Goal: Information Seeking & Learning: Find specific page/section

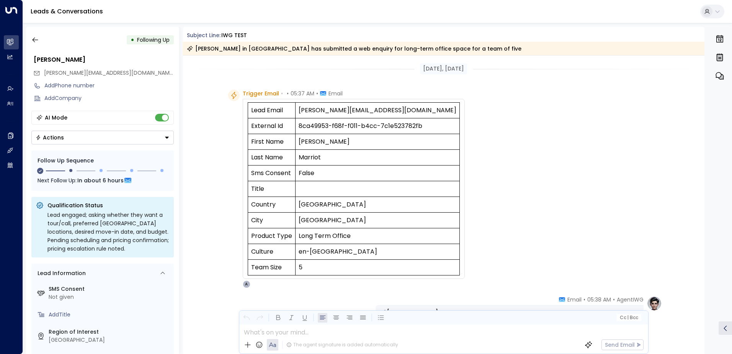
scroll to position [417, 0]
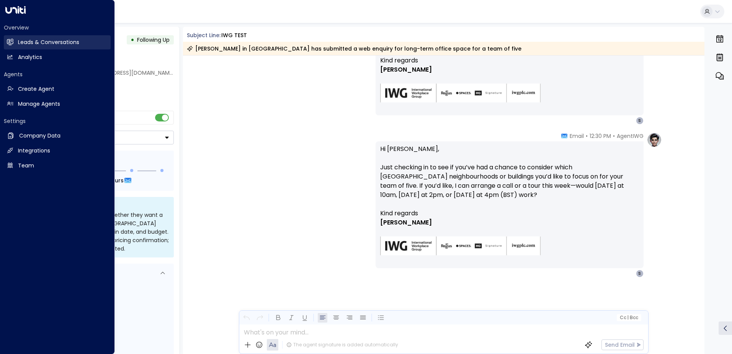
click at [12, 44] on icon at bounding box center [10, 41] width 6 height 5
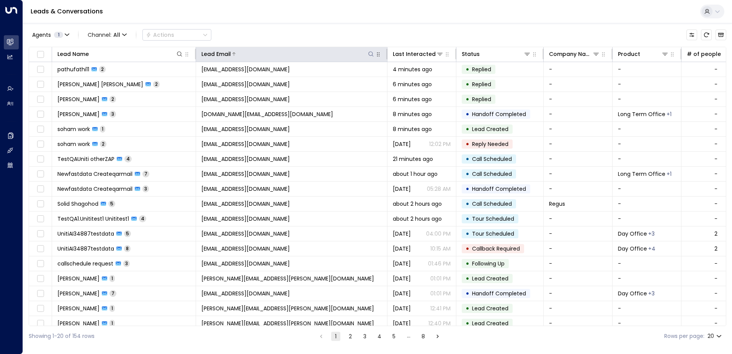
click at [369, 54] on icon at bounding box center [371, 54] width 6 height 6
type input "**********"
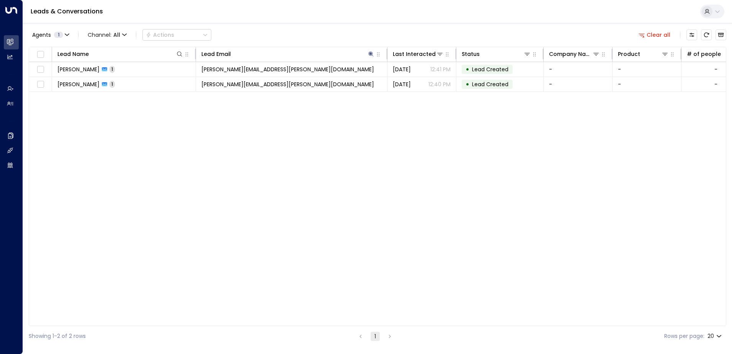
click at [294, 169] on div "Lead Name Lead Email Last Interacted Status Company Name Product # of people AI…" at bounding box center [377, 186] width 697 height 279
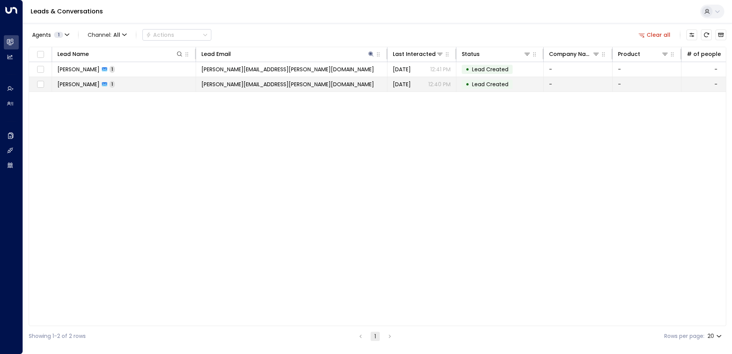
click at [264, 86] on span "[PERSON_NAME][EMAIL_ADDRESS][PERSON_NAME][DOMAIN_NAME]" at bounding box center [287, 84] width 173 height 8
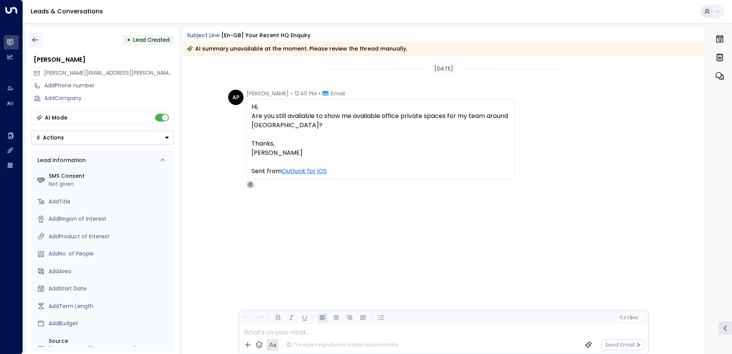
click at [38, 39] on icon "button" at bounding box center [35, 40] width 8 height 8
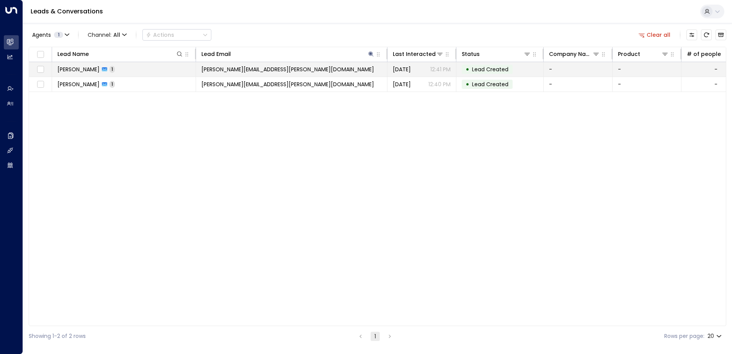
click at [246, 67] on span "[PERSON_NAME][EMAIL_ADDRESS][PERSON_NAME][DOMAIN_NAME]" at bounding box center [287, 69] width 173 height 8
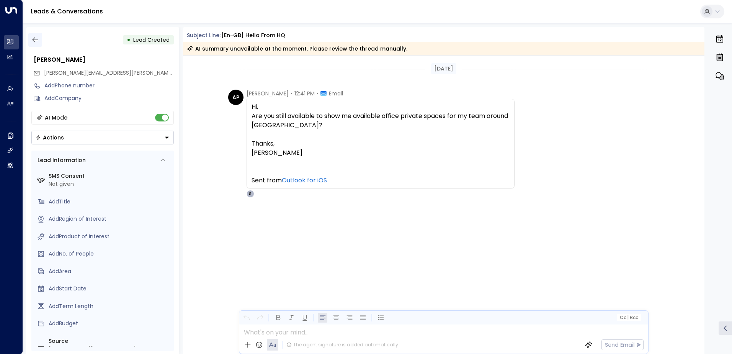
click at [31, 38] on icon "button" at bounding box center [35, 40] width 8 height 8
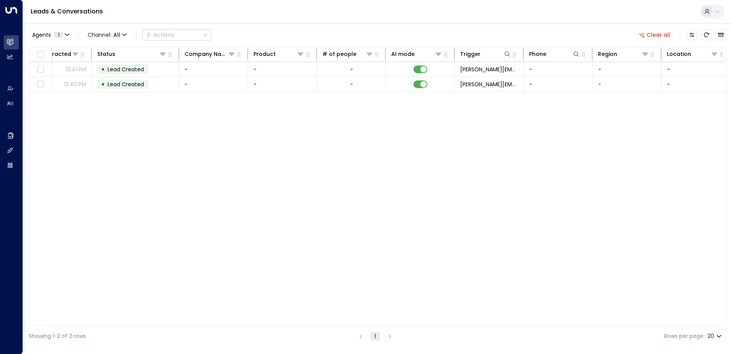
scroll to position [0, 370]
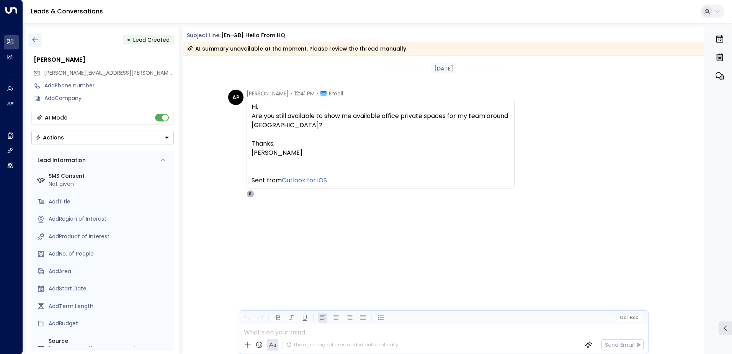
click at [38, 35] on button "button" at bounding box center [35, 40] width 14 height 14
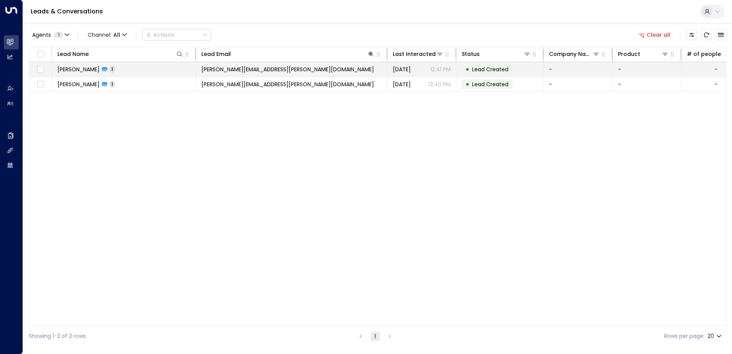
click at [147, 73] on td "[PERSON_NAME] 1" at bounding box center [124, 69] width 144 height 15
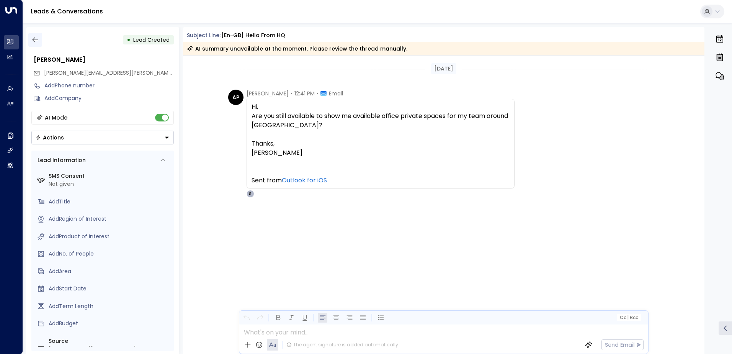
click at [34, 41] on icon "button" at bounding box center [35, 40] width 8 height 8
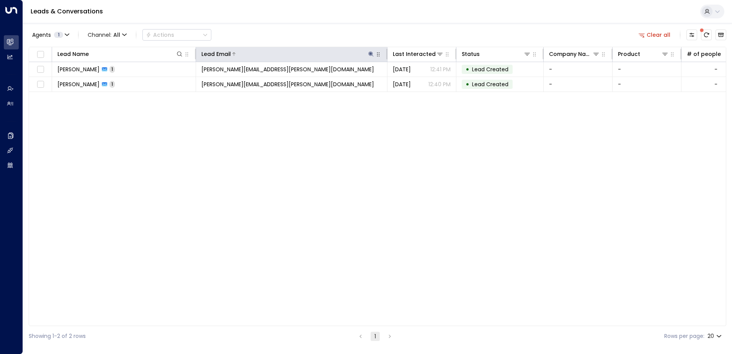
click at [369, 56] on icon at bounding box center [371, 54] width 6 height 6
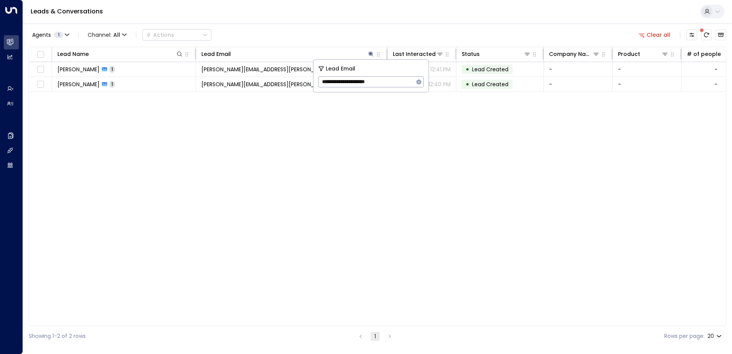
click at [418, 84] on icon "button" at bounding box center [419, 82] width 6 height 6
click at [373, 83] on input "text" at bounding box center [371, 82] width 106 height 14
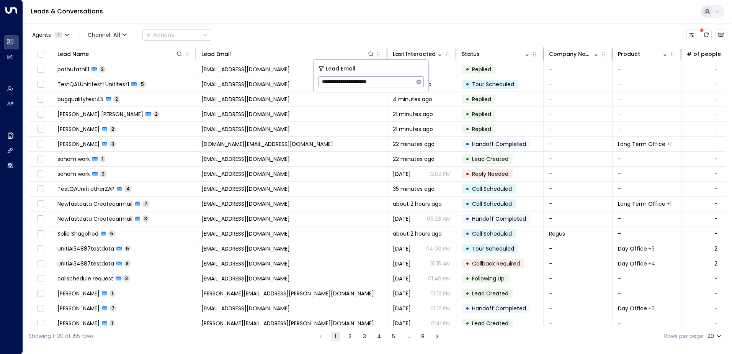
type input "**********"
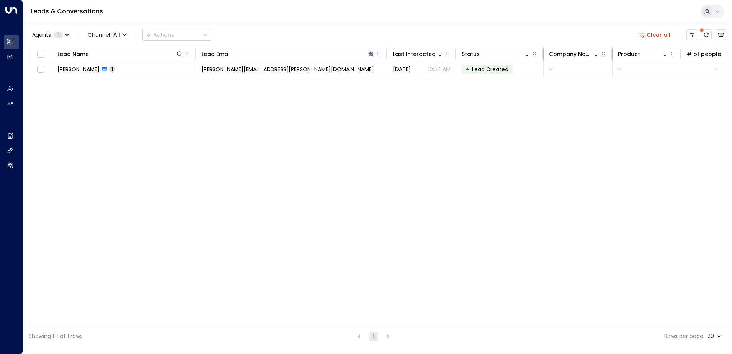
click at [363, 141] on div "Lead Name Lead Email Last Interacted Status Company Name Product # of people AI…" at bounding box center [377, 186] width 697 height 279
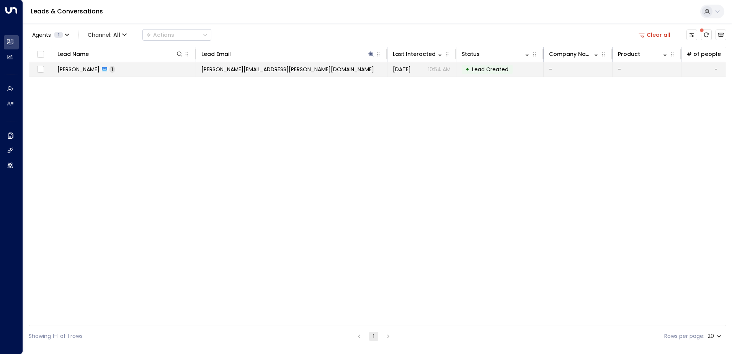
click at [325, 69] on td "[PERSON_NAME][EMAIL_ADDRESS][PERSON_NAME][DOMAIN_NAME]" at bounding box center [291, 69] width 191 height 15
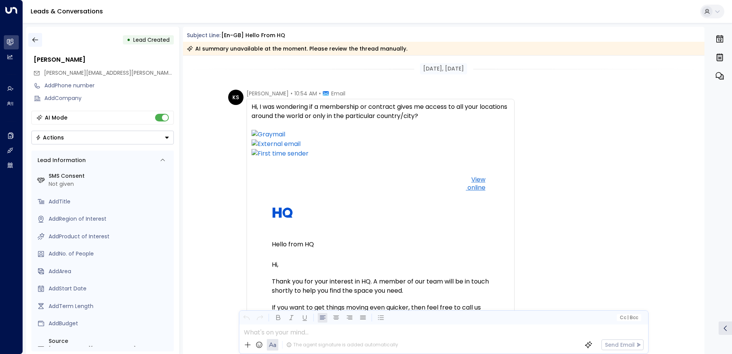
click at [38, 42] on icon "button" at bounding box center [35, 40] width 8 height 8
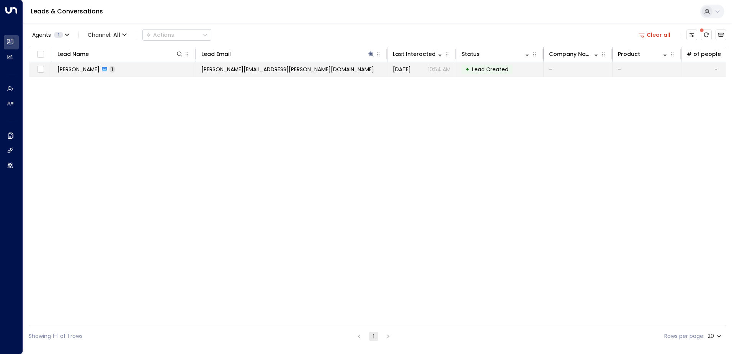
click at [252, 71] on span "[PERSON_NAME][EMAIL_ADDRESS][PERSON_NAME][DOMAIN_NAME]" at bounding box center [287, 69] width 173 height 8
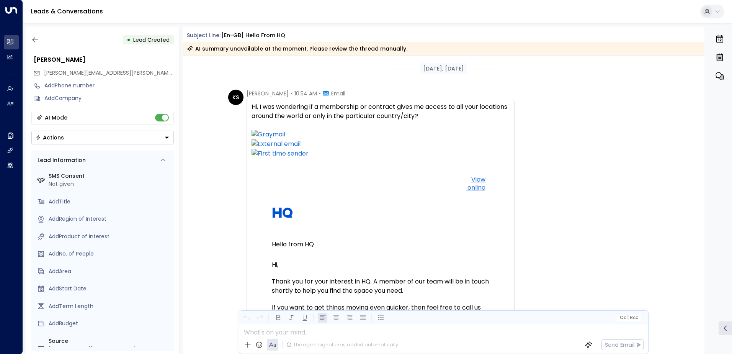
scroll to position [152, 0]
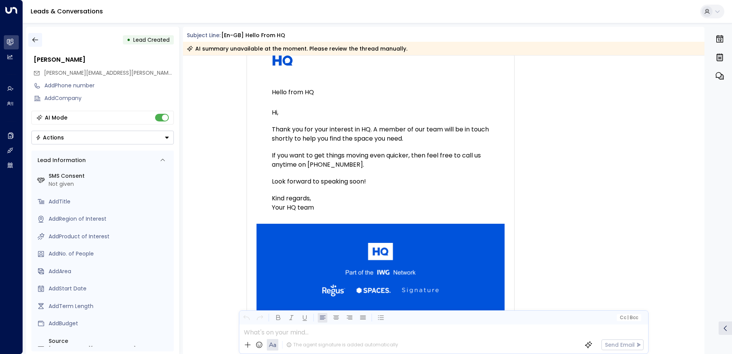
click at [36, 38] on icon "button" at bounding box center [35, 40] width 8 height 8
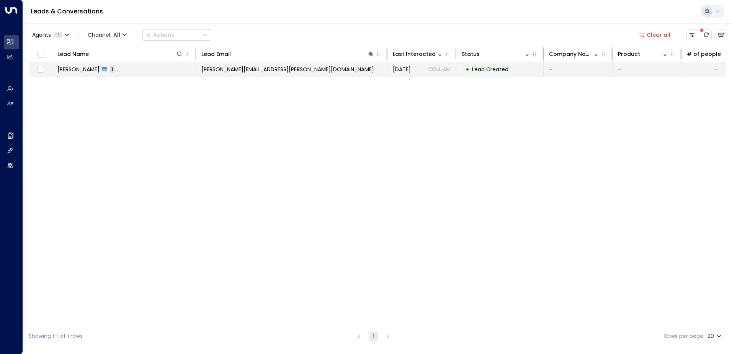
click at [237, 71] on span "[PERSON_NAME][EMAIL_ADDRESS][PERSON_NAME][DOMAIN_NAME]" at bounding box center [287, 69] width 173 height 8
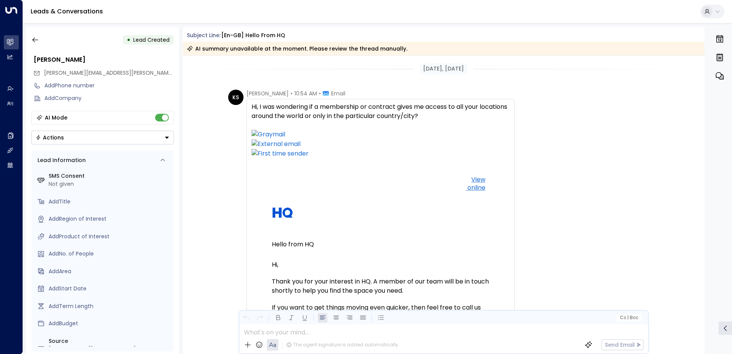
scroll to position [152, 0]
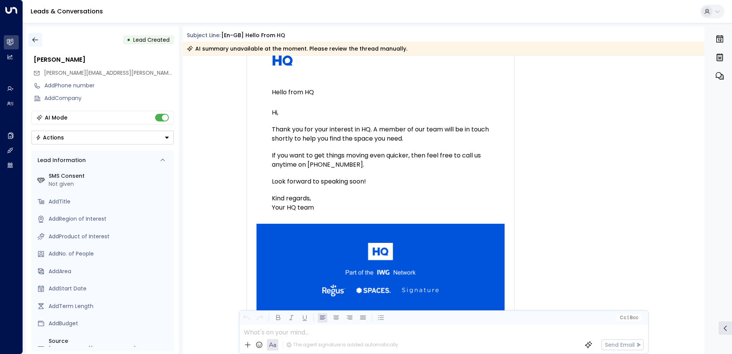
click at [35, 40] on icon "button" at bounding box center [35, 40] width 8 height 8
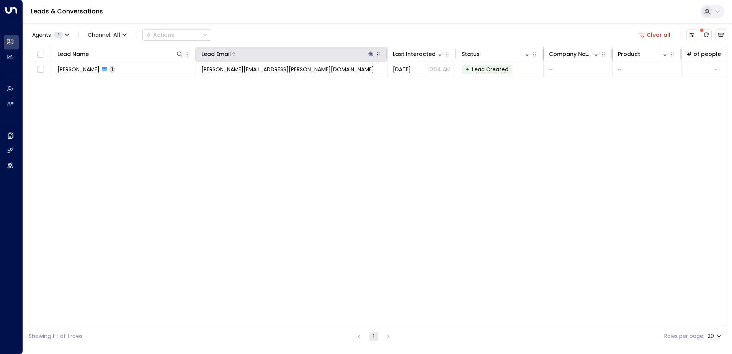
click at [372, 52] on icon at bounding box center [371, 54] width 6 height 6
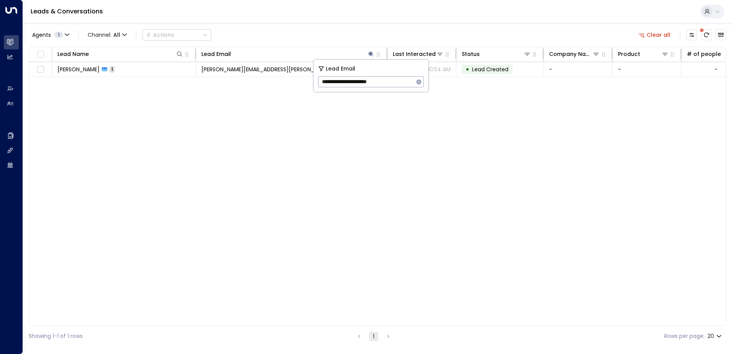
click at [421, 80] on icon "button" at bounding box center [419, 82] width 6 height 6
click at [404, 80] on input "text" at bounding box center [371, 82] width 106 height 14
paste input "**********"
click at [330, 82] on input "**********" at bounding box center [366, 82] width 96 height 14
click at [327, 83] on input "**********" at bounding box center [366, 82] width 96 height 14
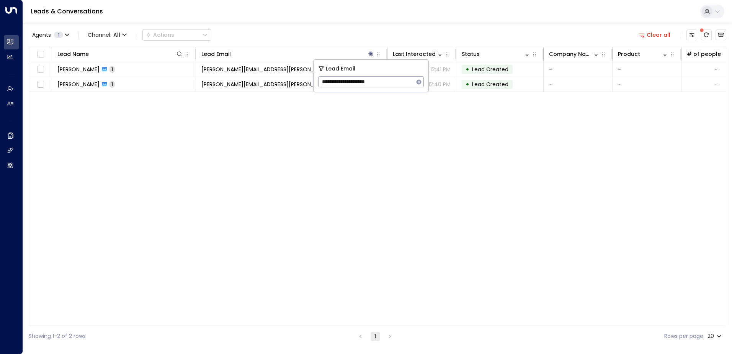
type input "**********"
click at [264, 70] on span "[PERSON_NAME][EMAIL_ADDRESS][PERSON_NAME][DOMAIN_NAME]" at bounding box center [287, 69] width 173 height 8
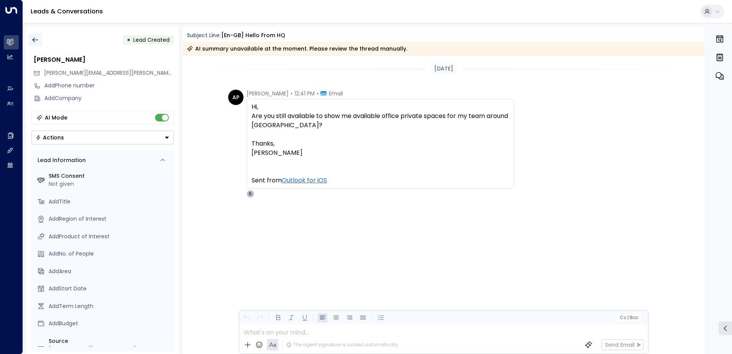
click at [32, 34] on button "button" at bounding box center [35, 40] width 14 height 14
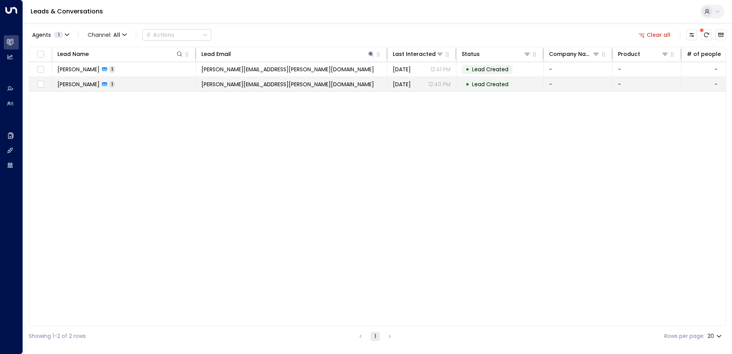
click at [220, 85] on span "[PERSON_NAME][EMAIL_ADDRESS][PERSON_NAME][DOMAIN_NAME]" at bounding box center [287, 84] width 173 height 8
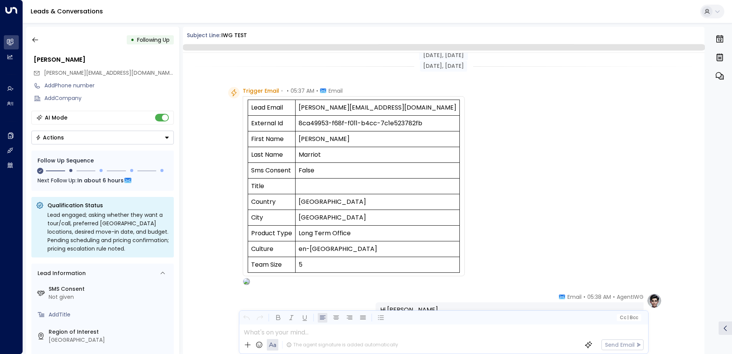
scroll to position [415, 0]
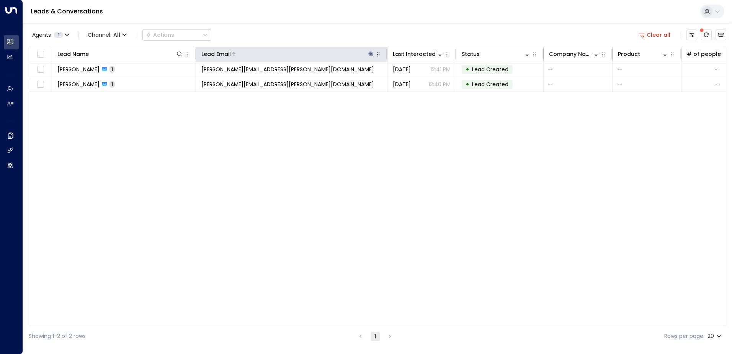
click at [372, 57] on icon at bounding box center [371, 54] width 6 height 6
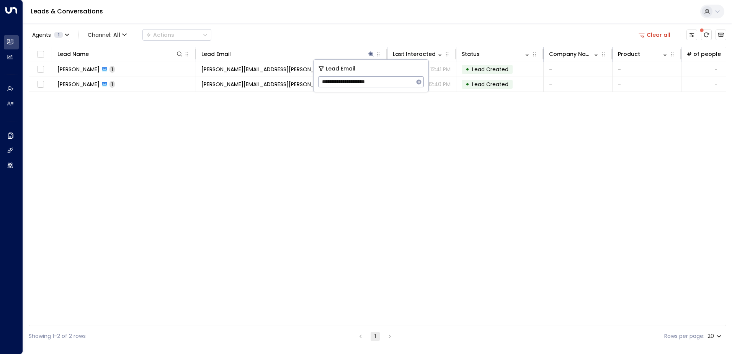
click at [420, 83] on icon "button" at bounding box center [419, 82] width 6 height 6
click at [402, 82] on input "text" at bounding box center [371, 82] width 106 height 14
click at [329, 83] on input "**********" at bounding box center [366, 82] width 96 height 14
type input "**********"
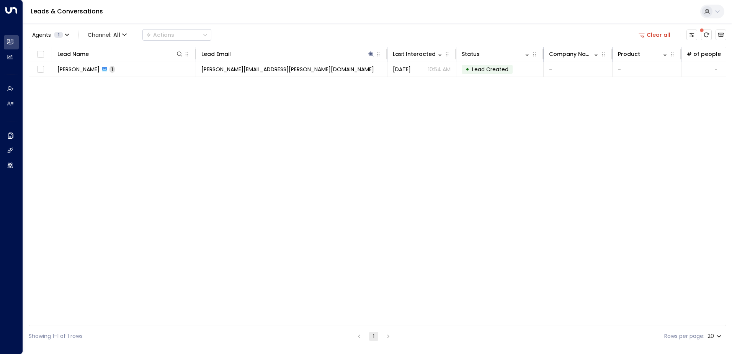
click at [387, 44] on div "Agents 1 Channel: All Actions Clear all Lead Name Lead Email Last Interacted St…" at bounding box center [377, 184] width 697 height 323
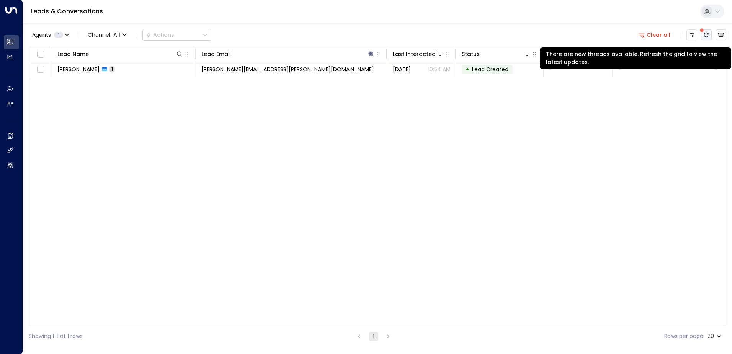
click at [704, 39] on button "There are new threads available. Refresh the grid to view the latest updates." at bounding box center [706, 34] width 11 height 11
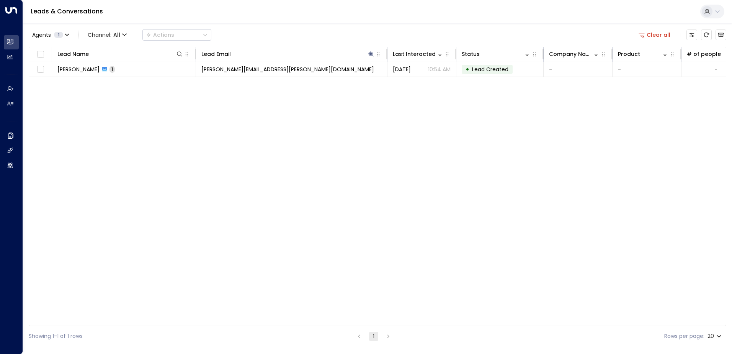
drag, startPoint x: 704, startPoint y: 39, endPoint x: 511, endPoint y: 153, distance: 224.1
click at [511, 153] on div "Agents 1 Channel: All Actions Clear all Lead Name Lead Email Last Interacted St…" at bounding box center [377, 184] width 697 height 323
